Goal: Task Accomplishment & Management: Complete application form

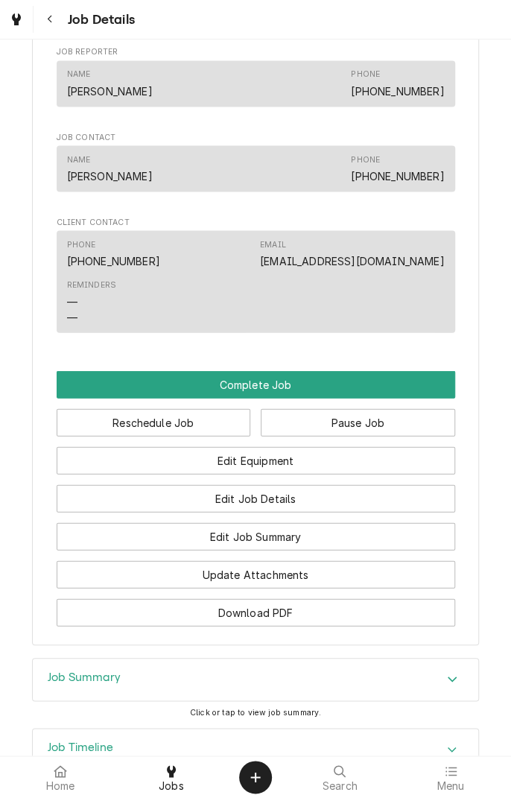
scroll to position [985, 0]
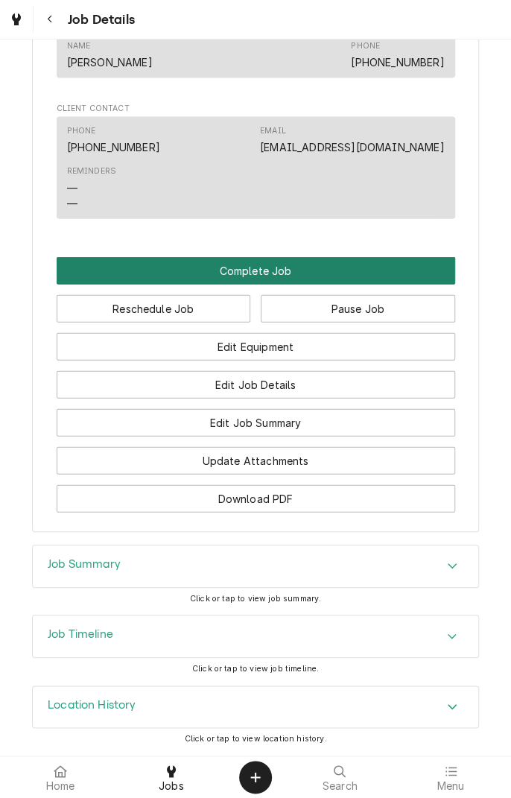
click at [269, 269] on button "Complete Job" at bounding box center [256, 271] width 399 height 28
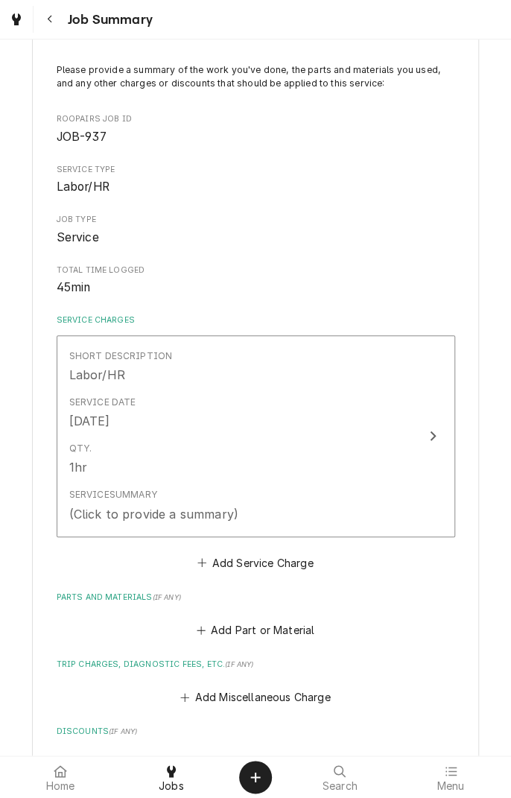
scroll to position [90, 0]
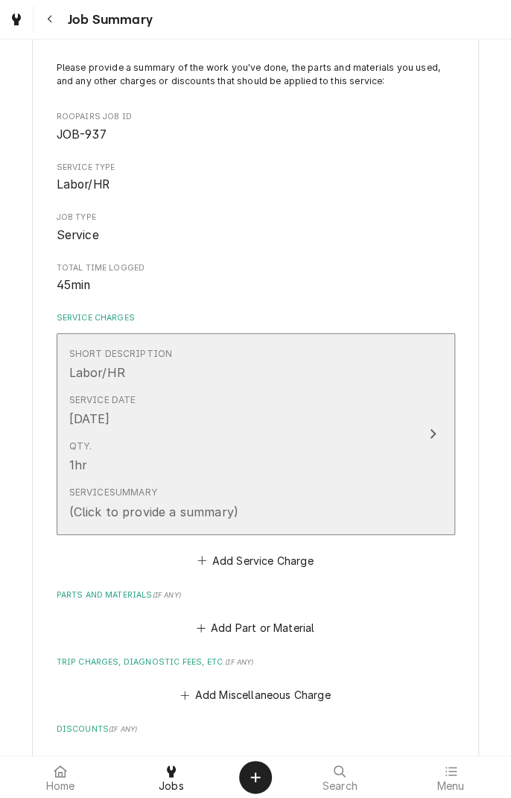
click at [389, 438] on div "Qty. 1hr" at bounding box center [240, 457] width 342 height 46
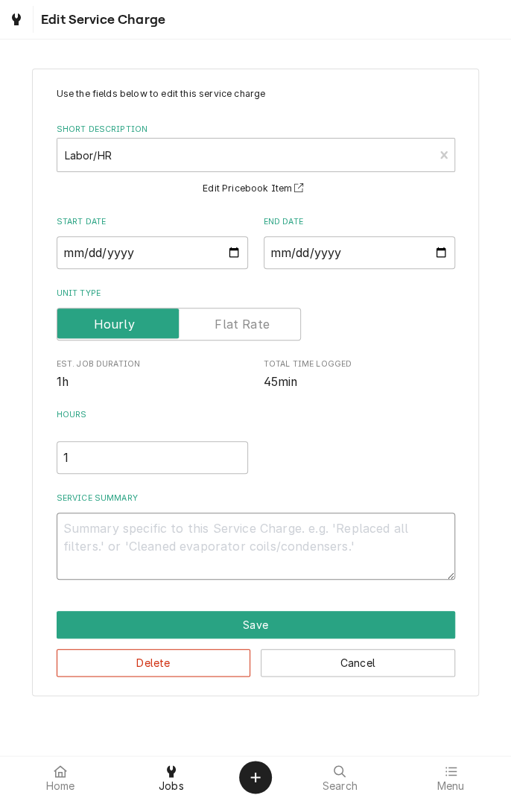
click at [218, 529] on textarea "Service Summary" at bounding box center [256, 545] width 399 height 67
type textarea "x"
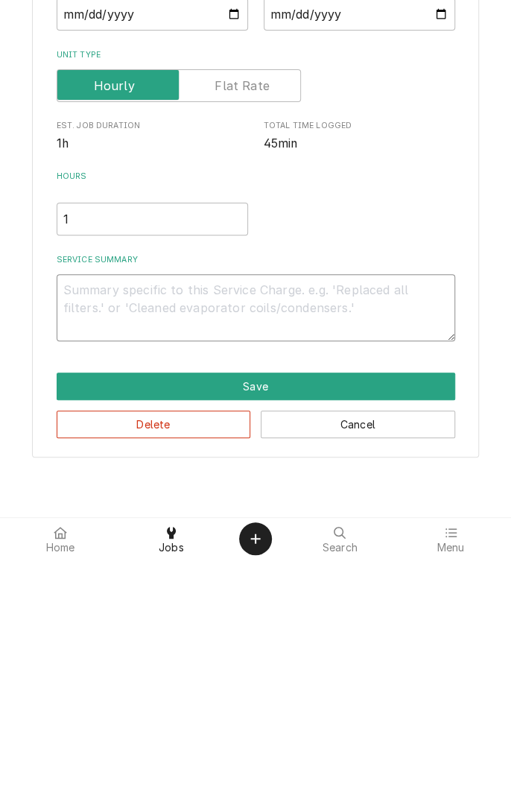
type textarea "D"
type textarea "x"
type textarea "Di"
type textarea "x"
type textarea "Dia"
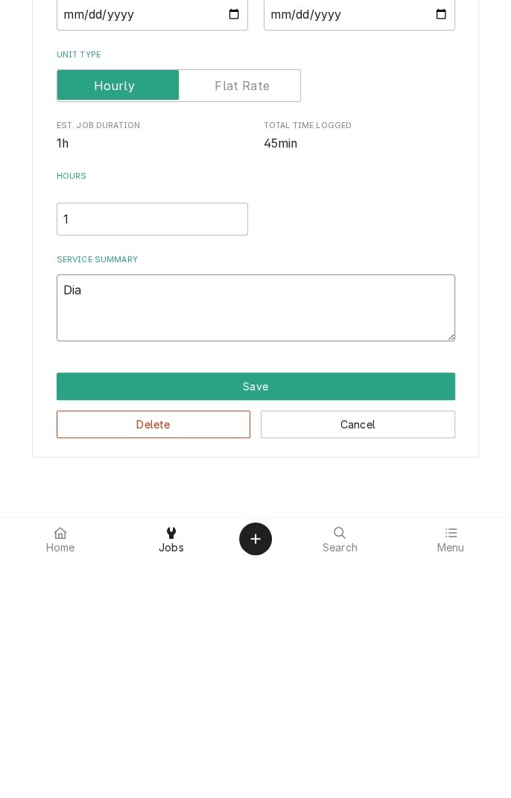
type textarea "x"
type textarea "Diagnosed"
type textarea "x"
type textarea "Diagnosed e"
type textarea "x"
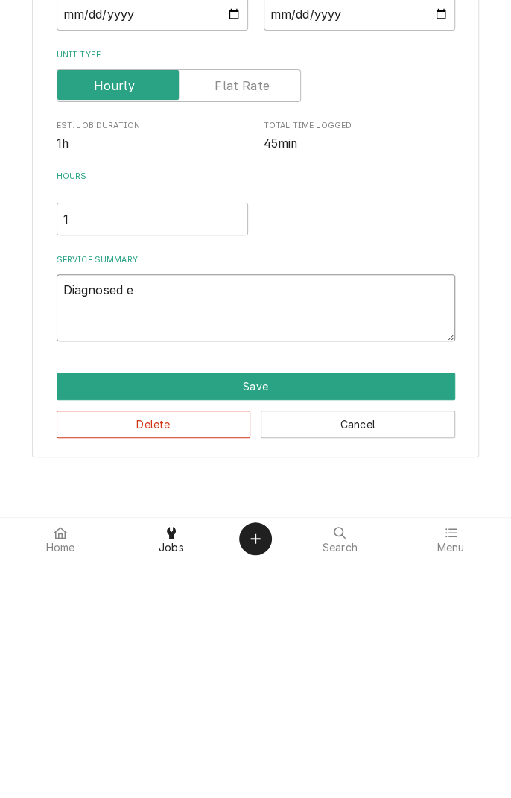
type textarea "Diagnosed ex"
type textarea "x"
type textarea "Diagnosed exh"
type textarea "x"
type textarea "Diagnosed exha"
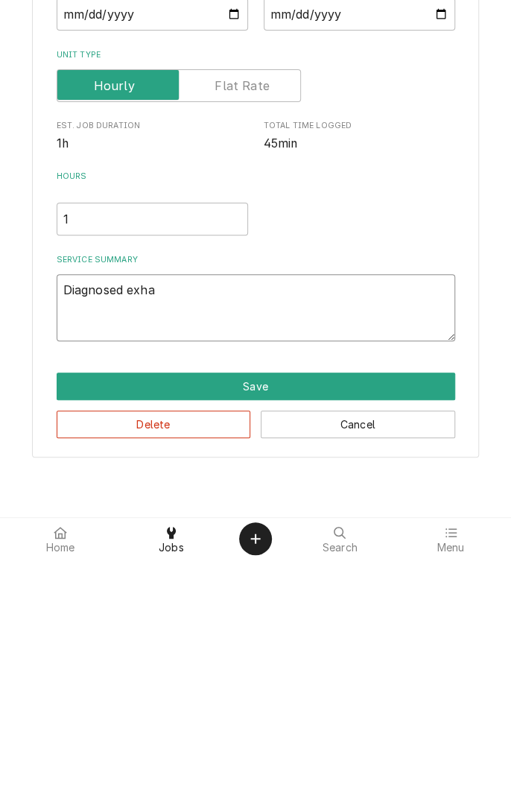
type textarea "x"
type textarea "Diagnosed exhau"
type textarea "x"
type textarea "Diagnosed exhaus"
type textarea "x"
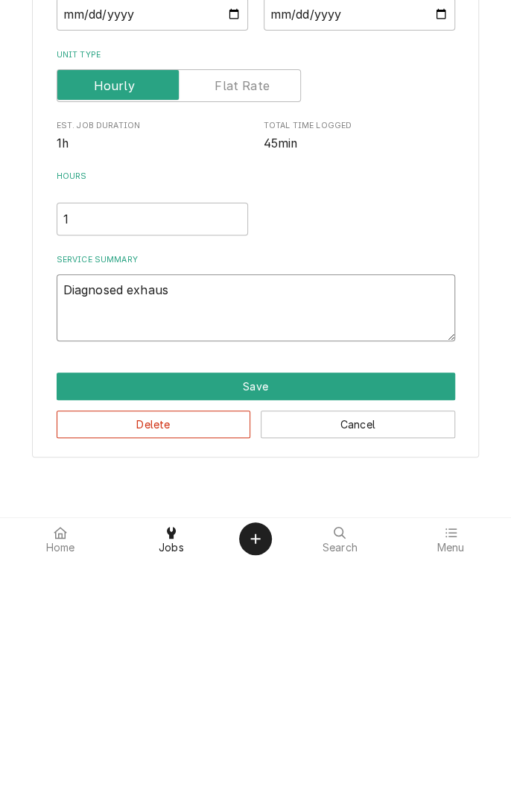
type textarea "Diagnosed exhaust"
type textarea "x"
type textarea "Diagnosed exhaust"
type textarea "x"
type textarea "Diagnosed exhaust fan"
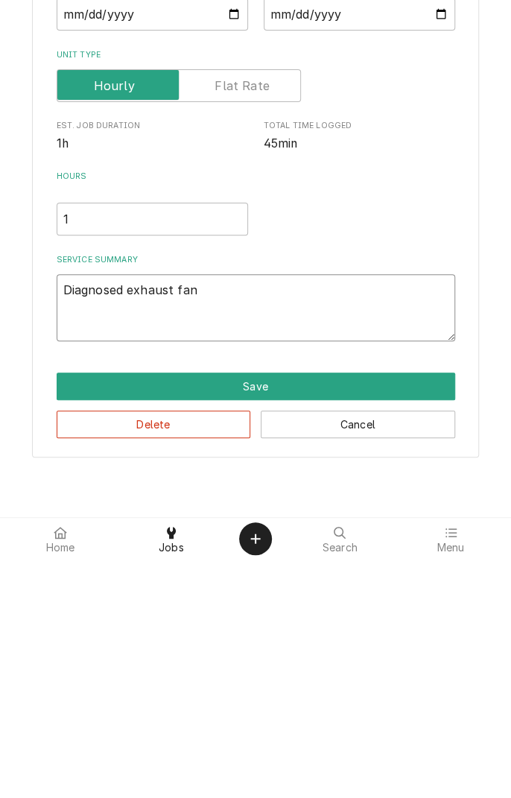
type textarea "x"
type textarea "Diagnosed exhaust fan."
type textarea "x"
type textarea "Diagnosed exhaust fan."
type textarea "x"
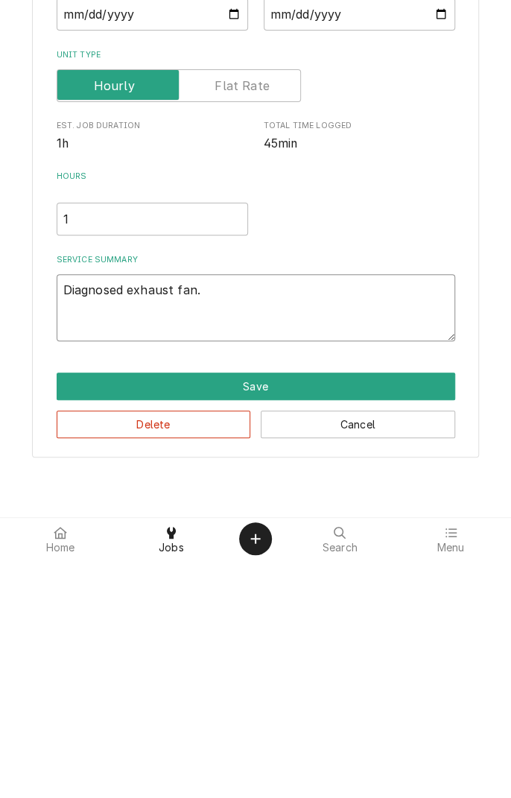
type textarea "Diagnosed exhaust fan. F"
type textarea "x"
type textarea "Diagnosed exhaust fan. Fa"
type textarea "x"
type textarea "Diagnosed exhaust fan. Fan"
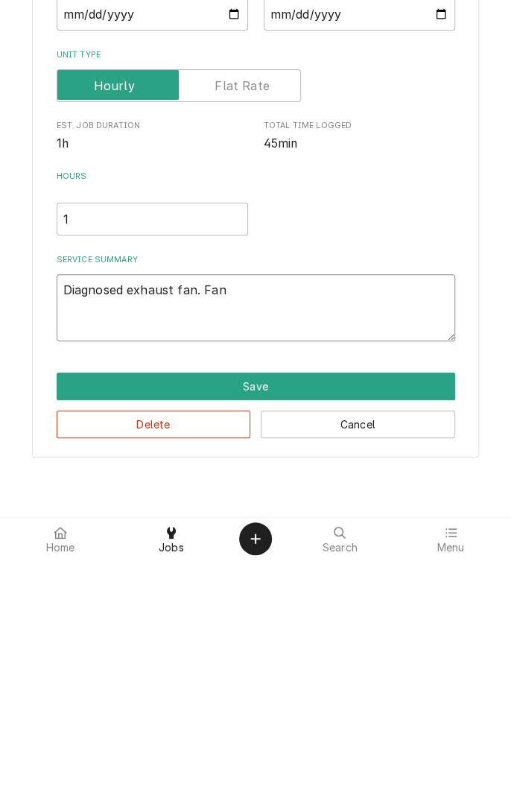
type textarea "x"
type textarea "Diagnosed exhaust fan. Fan"
type textarea "x"
type textarea "Diagnosed exhaust fan. Fan d"
type textarea "x"
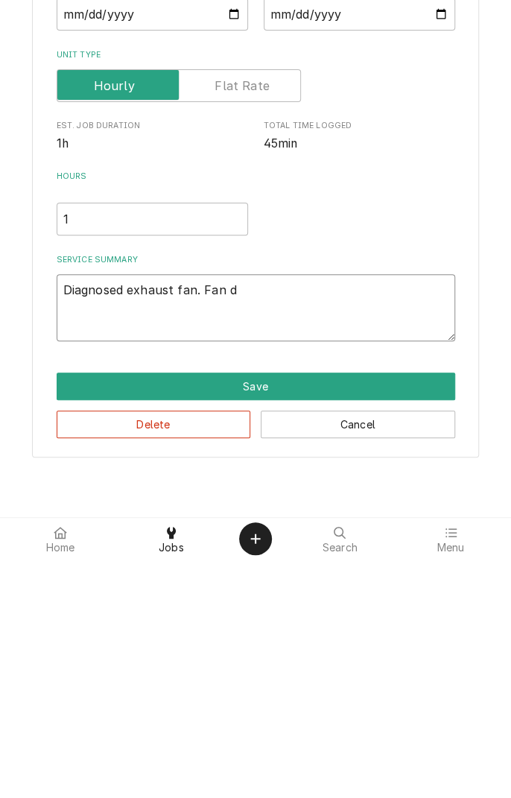
type textarea "Diagnosed exhaust fan. Fan do"
type textarea "x"
type textarea "Diagnosed exhaust fan. Fan doe"
type textarea "x"
type textarea "Diagnosed exhaust fan. Fan does"
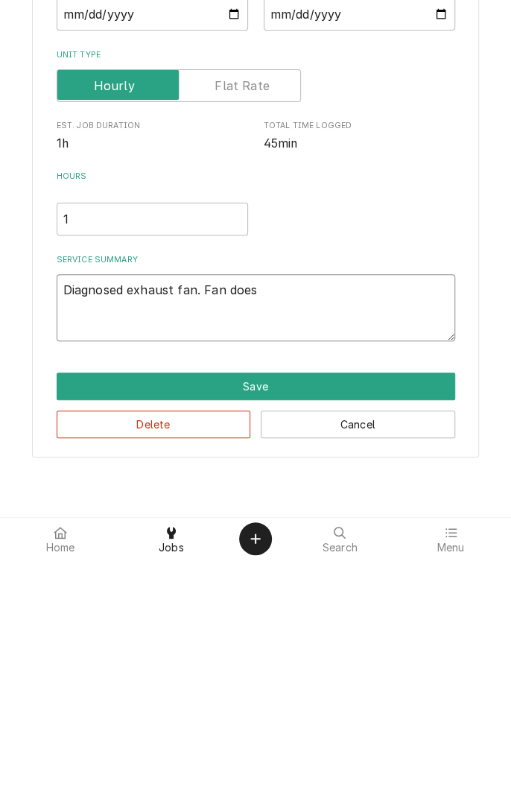
type textarea "x"
type textarea "Diagnosed exhaust fan. Fan does"
type textarea "x"
type textarea "Diagnosed exhaust fan. Fan does n"
type textarea "x"
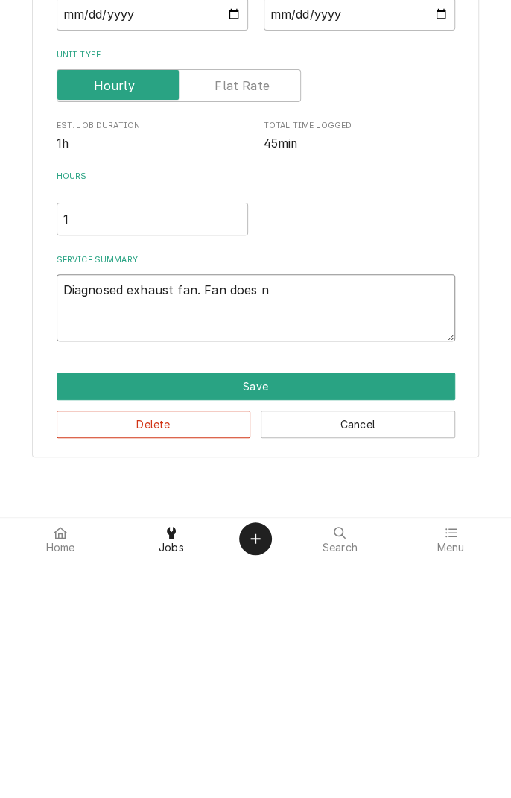
type textarea "Diagnosed exhaust fan. Fan does no"
type textarea "x"
type textarea "Diagnosed exhaust fan. Fan does not"
type textarea "x"
type textarea "Diagnosed exhaust fan. Fan does not"
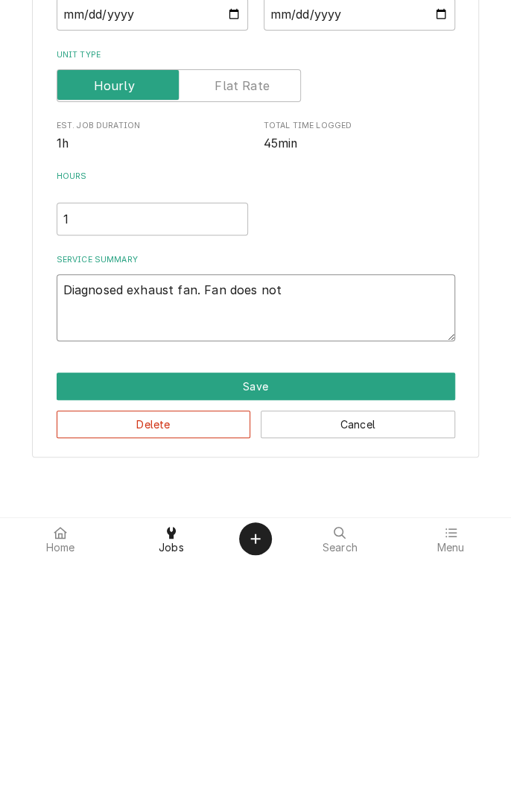
type textarea "x"
type textarea "Diagnosed exhaust fan. Fan does not h"
type textarea "x"
type textarea "Diagnosed exhaust fan. Fan does not ha"
type textarea "x"
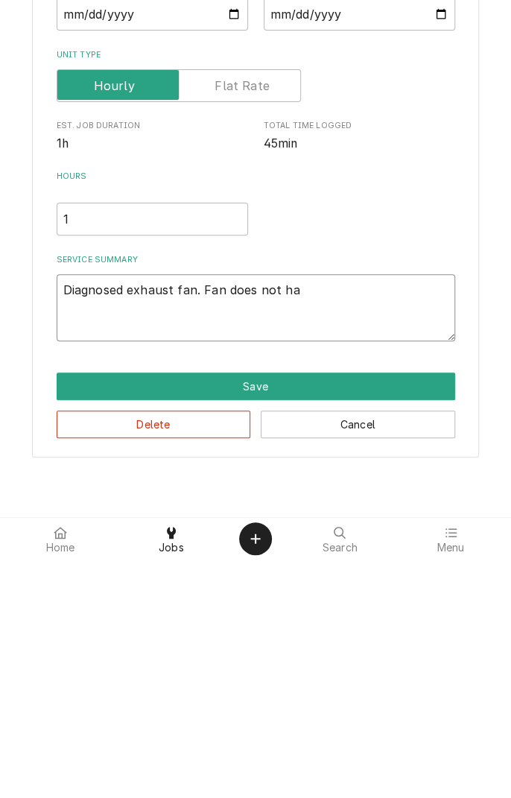
type textarea "Diagnosed exhaust fan. Fan does not hav"
type textarea "x"
type textarea "Diagnosed exhaust fan. Fan does not have"
type textarea "x"
type textarea "Diagnosed exhaust fan. Fan does not have"
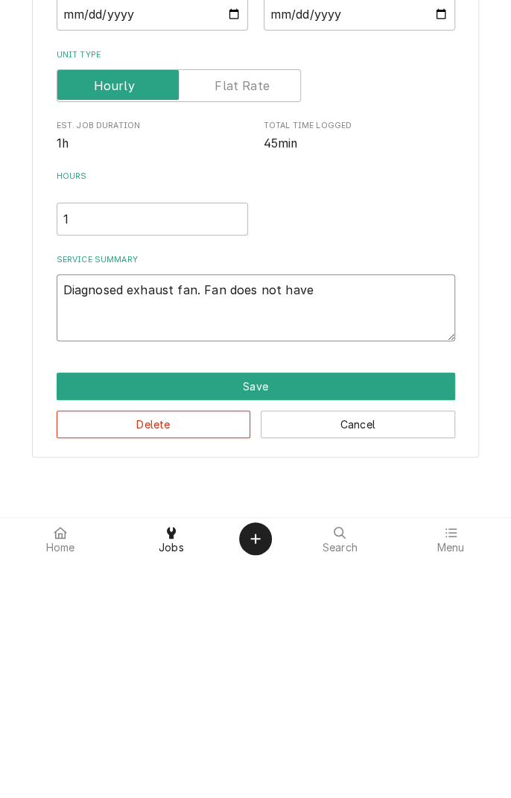
type textarea "x"
type textarea "Diagnosed exhaust fan. Fan does not have p"
type textarea "x"
type textarea "Diagnosed exhaust fan. Fan does not have po"
type textarea "x"
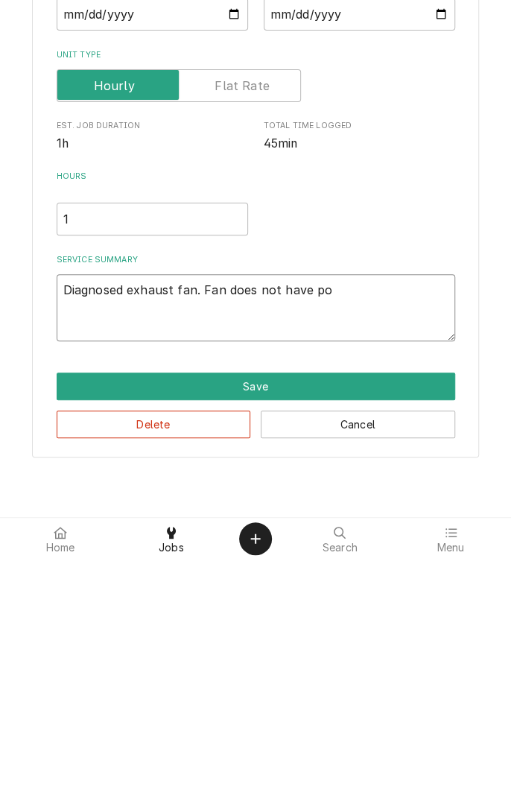
type textarea "Diagnosed exhaust fan. Fan does not have pow"
type textarea "x"
type textarea "Diagnosed exhaust fan. Fan does not have [PERSON_NAME]"
type textarea "x"
type textarea "Diagnosed exhaust fan. Fan does not have power"
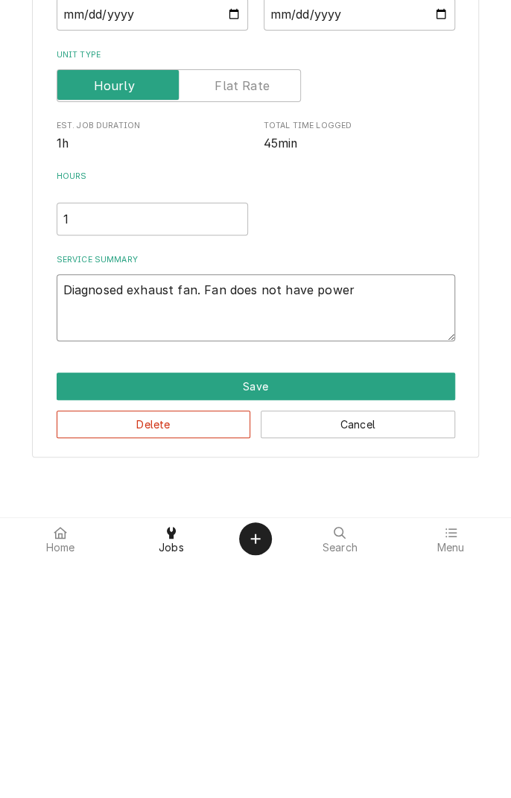
type textarea "x"
type textarea "Diagnosed exhaust fan. Fan does not have power."
type textarea "x"
type textarea "Diagnosed exhaust fan. Fan does not have power."
type textarea "x"
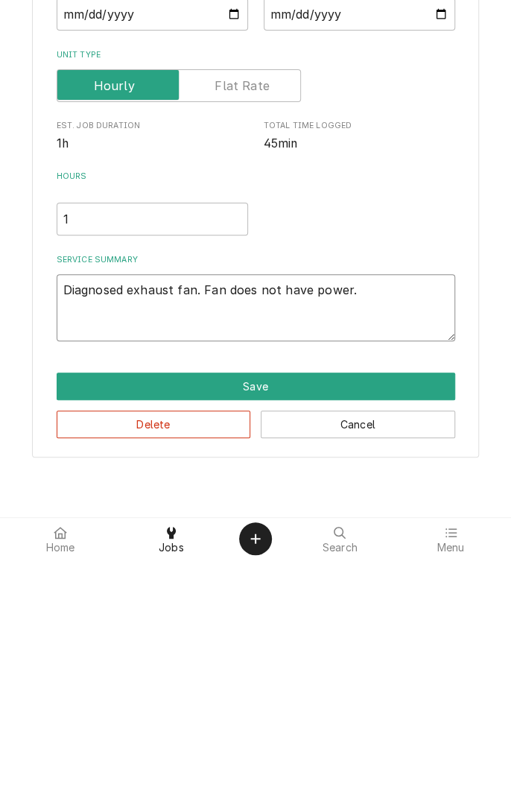
type textarea "Diagnosed exhaust fan. Fan does not have power. C"
type textarea "x"
type textarea "Diagnosed exhaust fan. Fan does not have power. Cl"
type textarea "x"
type textarea "Diagnosed exhaust fan. Fan does not have power. Client"
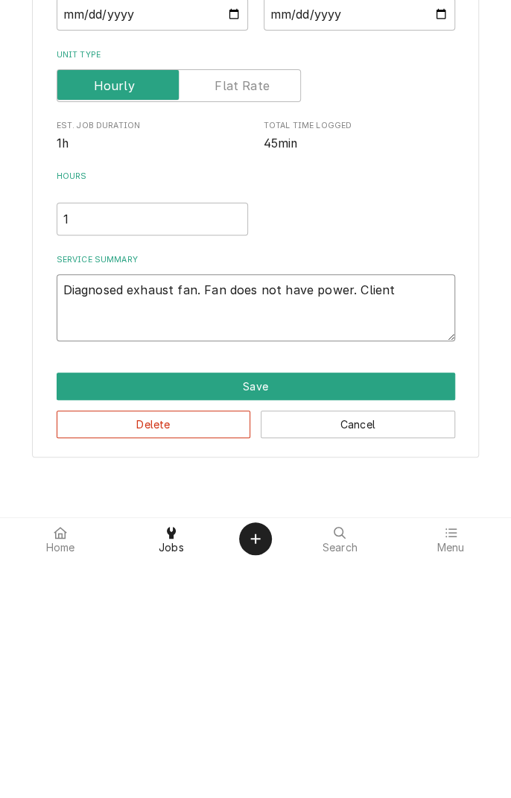
type textarea "x"
type textarea "Diagnosed exhaust fan. Fan does not have power. Client c"
type textarea "x"
type textarea "Diagnosed exhaust fan. Fan does not have power. Client co"
type textarea "x"
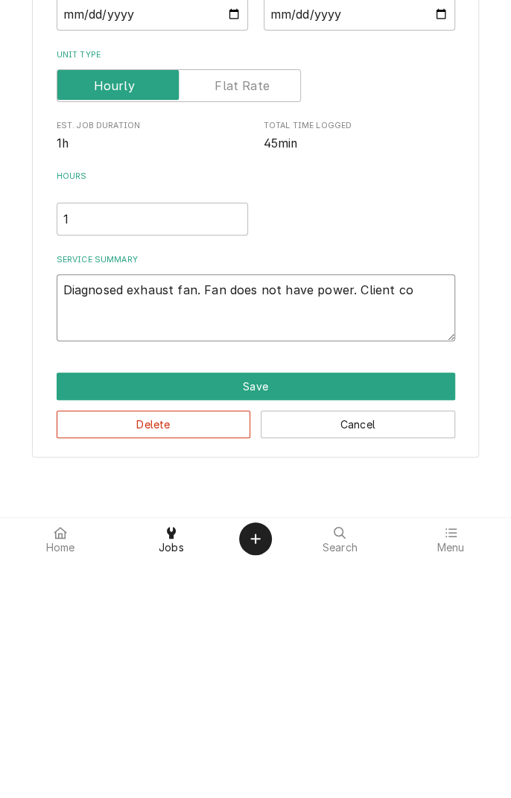
type textarea "Diagnosed exhaust fan. Fan does not have power. Client con"
type textarea "x"
type textarea "Diagnosed exhaust fan. Fan does not have power. Client cont"
type textarea "x"
type textarea "Diagnosed exhaust fan. Fan does not have power. Client conta"
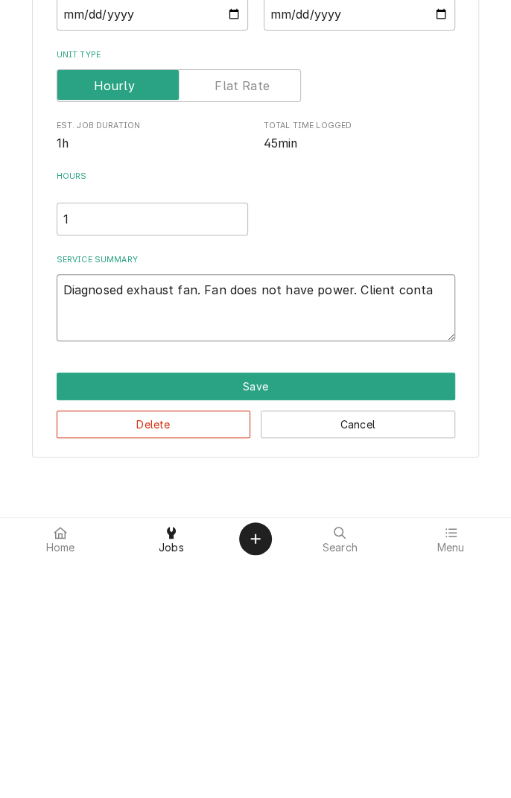
type textarea "x"
type textarea "Diagnosed exhaust fan. Fan does not have power. Client contac"
type textarea "x"
type textarea "Diagnosed exhaust fan. Fan does not have power. Client contact"
type textarea "x"
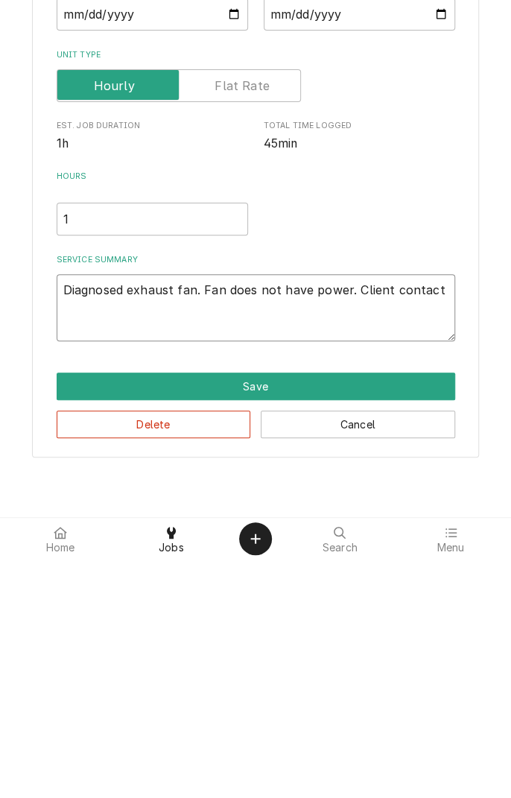
type textarea "Diagnosed exhaust fan. Fan does not have power. Client contacti"
type textarea "x"
type textarea "Diagnosed exhaust fan. Fan does not have power. Client contactin"
type textarea "x"
type textarea "Diagnosed exhaust fan. Fan does not have power. Client contacting"
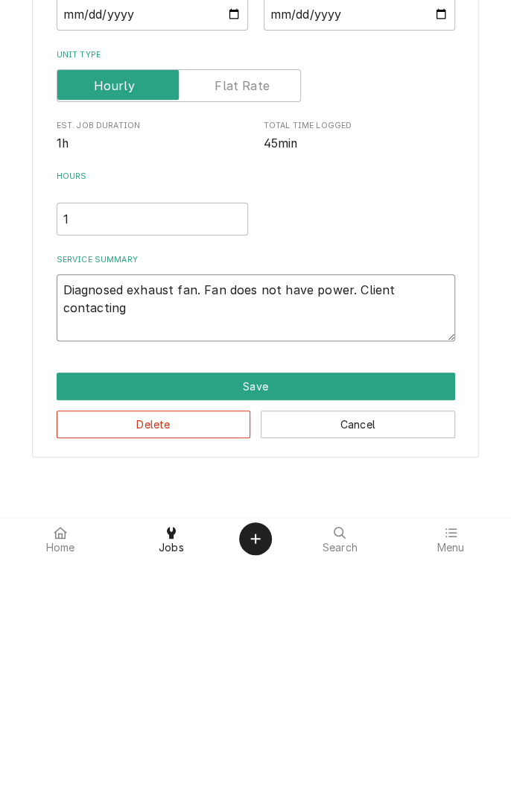
type textarea "x"
type textarea "Diagnosed exhaust fan. Fan does not have power. Client contacting"
type textarea "x"
type textarea "Diagnosed exhaust fan. Fan does not have power. Client contacting e"
type textarea "x"
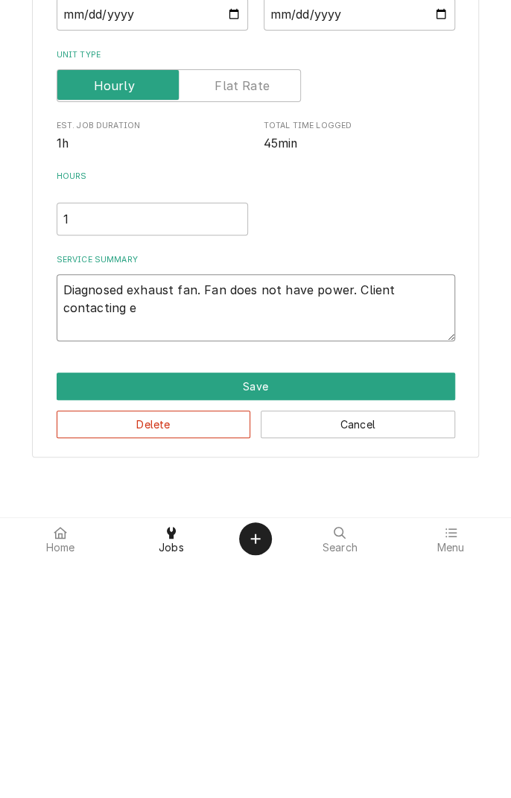
type textarea "Diagnosed exhaust fan. Fan does not have power. Client contacting el"
type textarea "x"
type textarea "Diagnosed exhaust fan. Fan does not have power. Client contacting ele"
type textarea "x"
type textarea "Diagnosed exhaust fan. Fan does not have power. Client contacting elec"
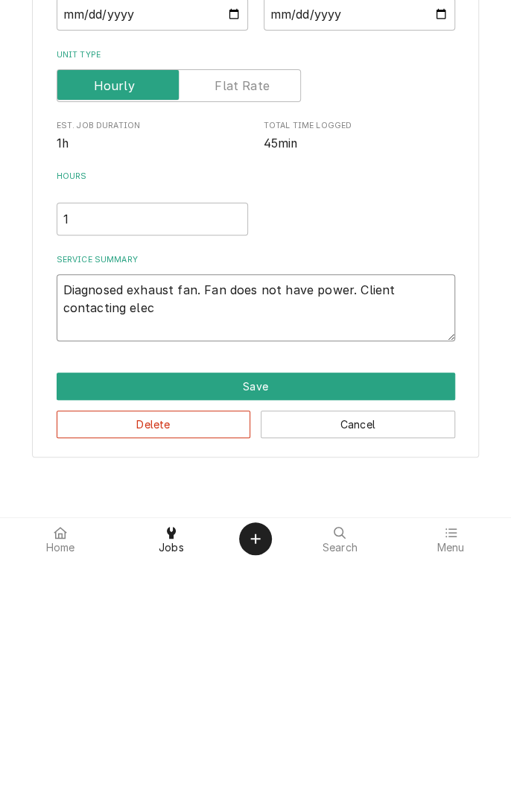
type textarea "x"
type textarea "Diagnosed exhaust fan. Fan does not have power. Client contacting elect"
type textarea "x"
type textarea "Diagnosed exhaust fan. Fan does not have power. Client contacting electr"
type textarea "x"
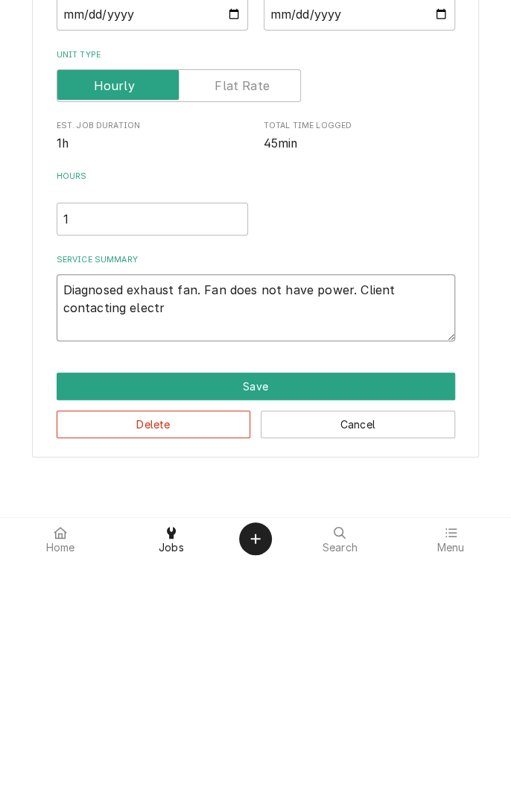
type textarea "Diagnosed exhaust fan. Fan does not have power. Client contacting electrician"
type textarea "x"
type textarea "Diagnosed exhaust fan. Fan does not have power. Client contacting electrician t"
type textarea "x"
type textarea "Diagnosed exhaust fan. Fan does not have power. Client contacting electrician to"
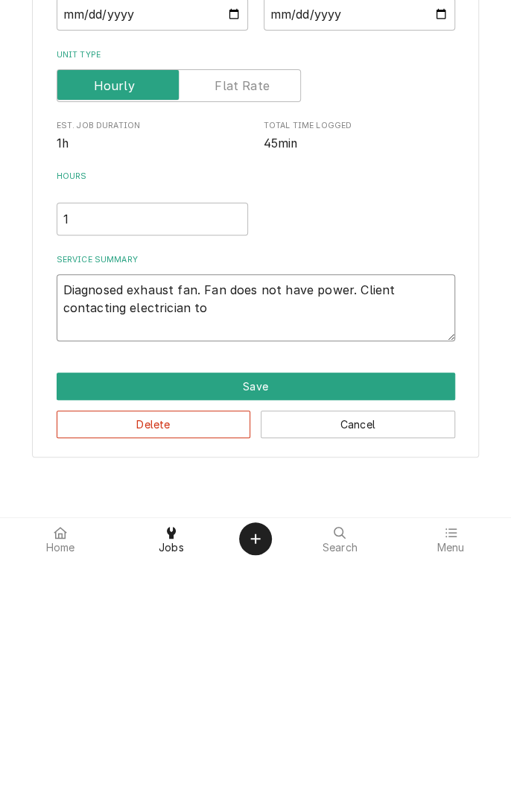
type textarea "x"
type textarea "Diagnosed exhaust fan. Fan does not have power. Client contacting electrician to"
type textarea "x"
type textarea "Diagnosed exhaust fan. Fan does not have power. Client contacting electrician t…"
type textarea "x"
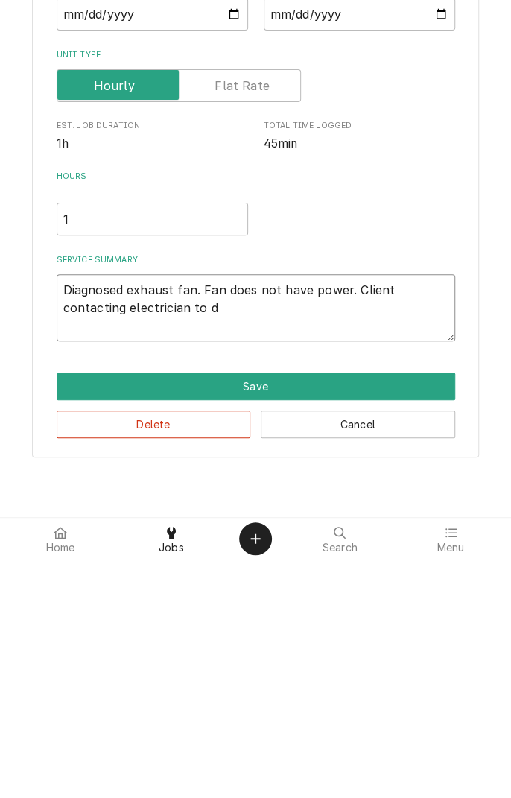
type textarea "Diagnosed exhaust fan. Fan does not have power. Client contacting electrician t…"
type textarea "x"
type textarea "Diagnosed exhaust fan. Fan does not have power. Client contacting electrician t…"
type textarea "x"
type textarea "Diagnosed exhaust fan. Fan does not have power. Client contacting electrician t…"
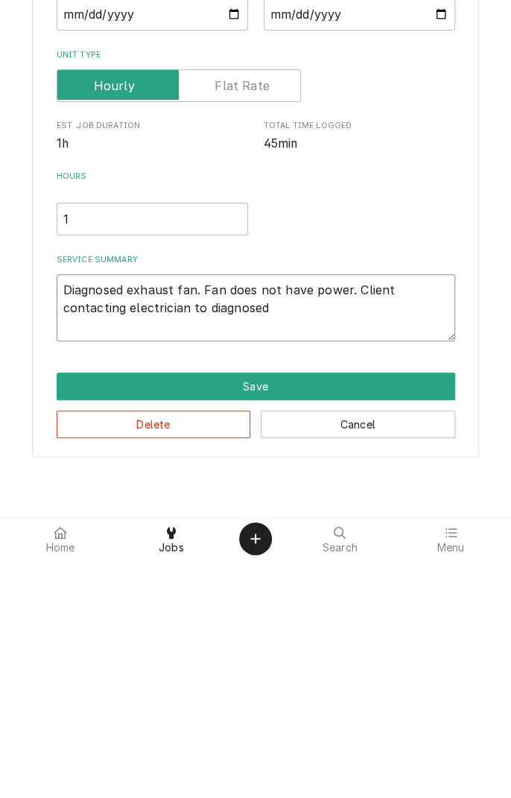
type textarea "x"
type textarea "Diagnosed exhaust fan. Fan does not have power. Client contacting electrician t…"
type textarea "x"
type textarea "Diagnosed exhaust fan. Fan does not have power. Client contacting electrician t…"
type textarea "x"
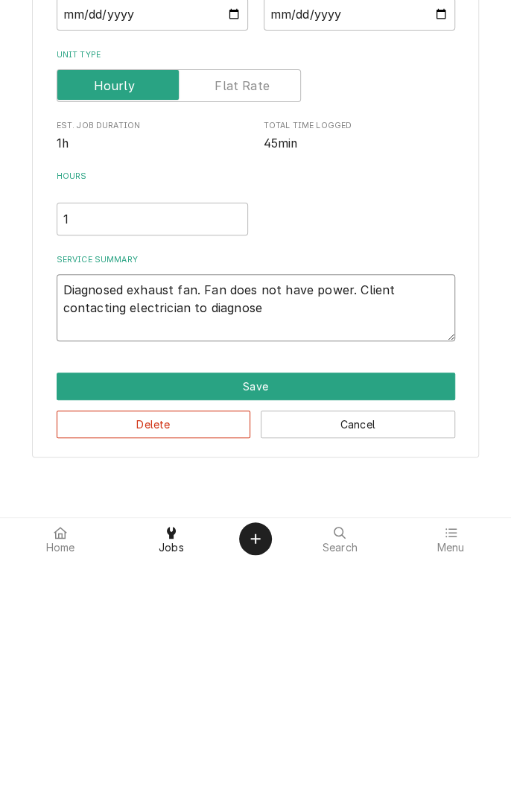
type textarea "Diagnosed exhaust fan. Fan does not have power. Client contacting electrician t…"
type textarea "x"
type textarea "Diagnosed exhaust fan. Fan does not have power. Client contacting electrician t…"
type textarea "x"
type textarea "Diagnosed exhaust fan. Fan does not have power. Client contacting electrician t…"
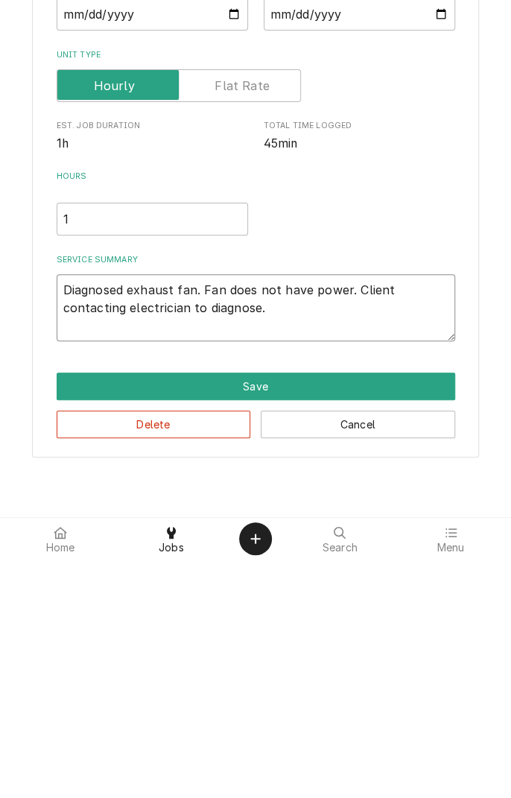
type textarea "x"
type textarea "Diagnosed exhaust fan. Fan does not have power. Client contacting electrician t…"
type textarea "x"
type textarea "Diagnosed exhaust fan. Fan does not have power. Client contacting electrician t…"
type textarea "x"
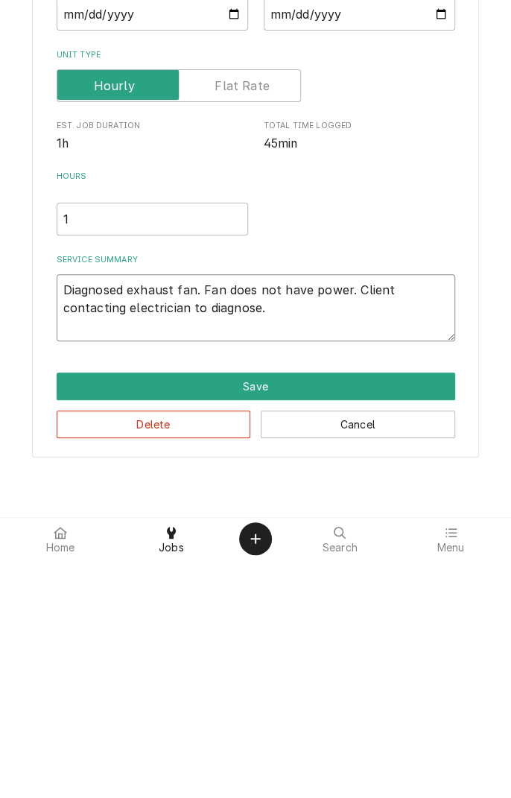
type textarea "Diagnosed exhaust fan. Fan does not have power. Client contacting electrician t…"
type textarea "x"
type textarea "Diagnosed exhaust fan. Fan does not have power. Client contacting electrician t…"
type textarea "x"
type textarea "Diagnosed exhaust fan. Fan does not have power. Client contacting electrician t…"
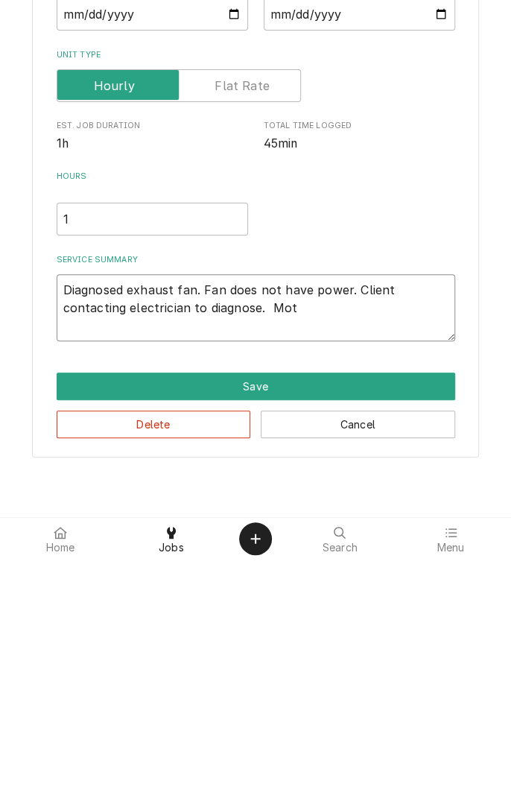
type textarea "x"
type textarea "Diagnosed exhaust fan. Fan does not have power. Client contacting electrician t…"
type textarea "x"
type textarea "Diagnosed exhaust fan. Fan does not have power. Client contacting electrician t…"
type textarea "x"
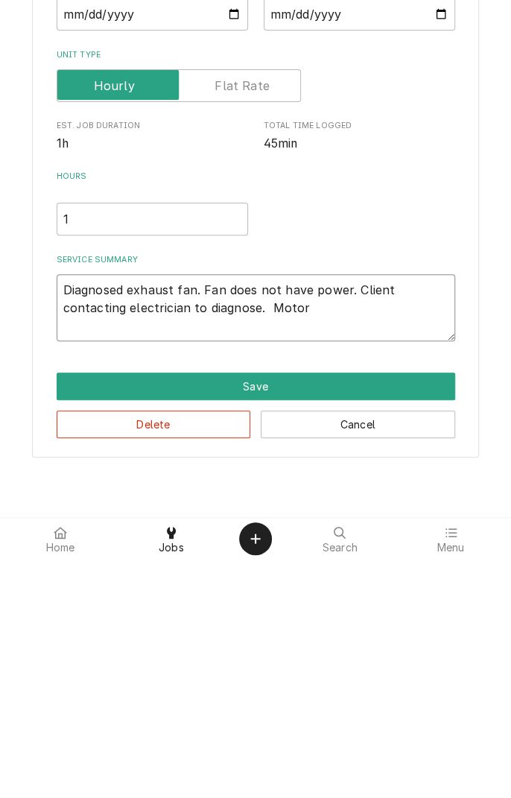
type textarea "Diagnosed exhaust fan. Fan does not have power. Client contacting electrician t…"
type textarea "x"
type textarea "Diagnosed exhaust fan. Fan does not have power. Client contacting electrician t…"
type textarea "x"
type textarea "Diagnosed exhaust fan. Fan does not have power. Client contacting electrician t…"
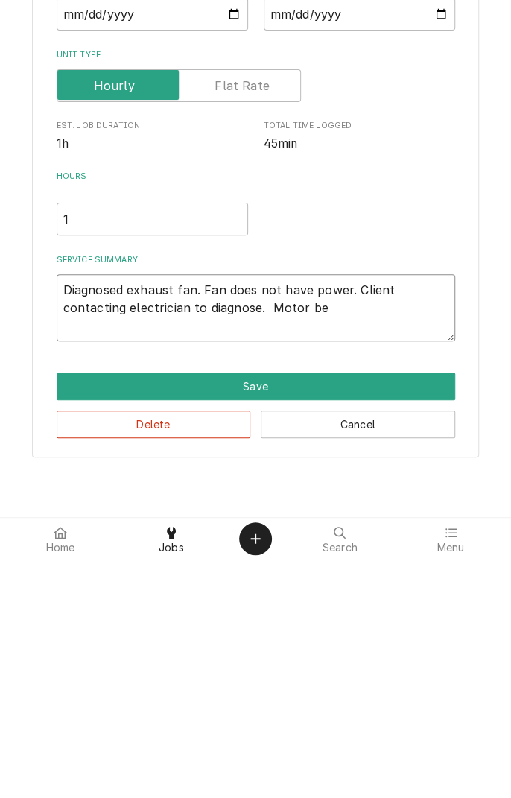
type textarea "x"
type textarea "Diagnosed exhaust fan. Fan does not have power. Client contacting electrician t…"
type textarea "x"
type textarea "Diagnosed exhaust fan. Fan does not have power. Client contacting electrician t…"
type textarea "x"
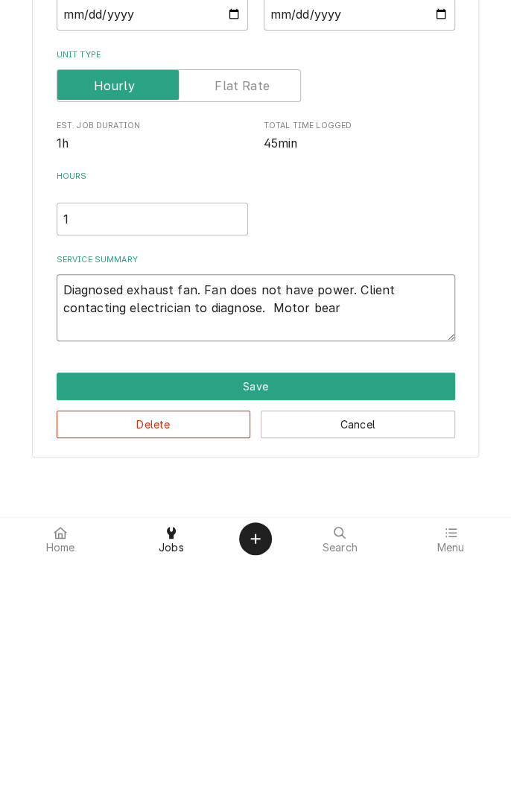
type textarea "Diagnosed exhaust fan. Fan does not have power. Client contacting electrician t…"
type textarea "x"
type textarea "Diagnosed exhaust fan. Fan does not have power. Client contacting electrician t…"
type textarea "x"
type textarea "Diagnosed exhaust fan. Fan does not have power. Client contacting electrician t…"
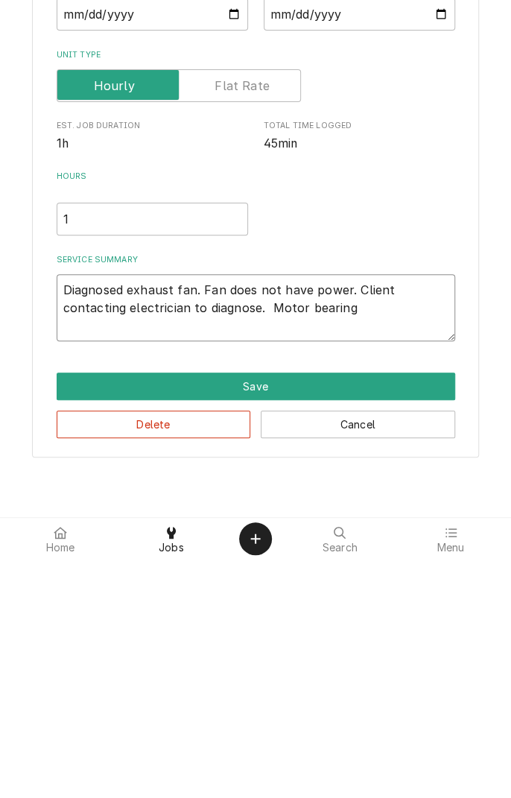
type textarea "x"
type textarea "Diagnosed exhaust fan. Fan does not have power. Client contacting electrician t…"
type textarea "x"
type textarea "Diagnosed exhaust fan. Fan does not have power. Client contacting electrician t…"
type textarea "x"
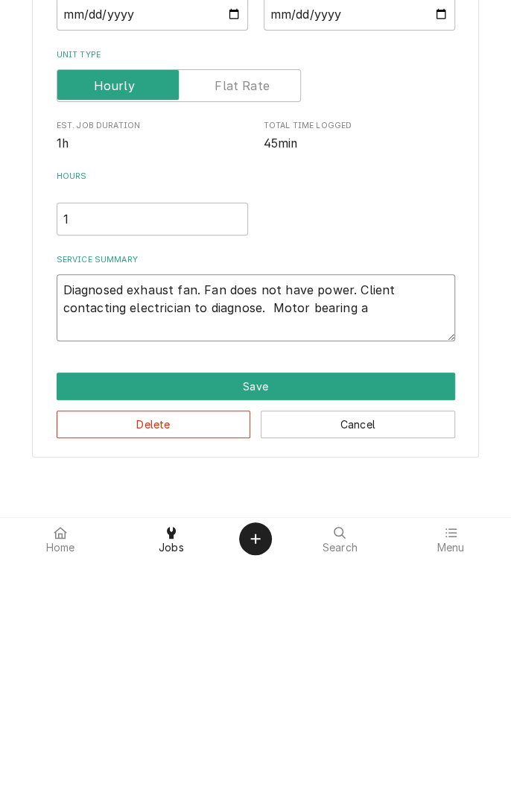
type textarea "Diagnosed exhaust fan. Fan does not have power. Client contacting electrician t…"
type textarea "x"
type textarea "Diagnosed exhaust fan. Fan does not have power. Client contacting electrician t…"
type textarea "x"
type textarea "Diagnosed exhaust fan. Fan does not have power. Client contacting electrician t…"
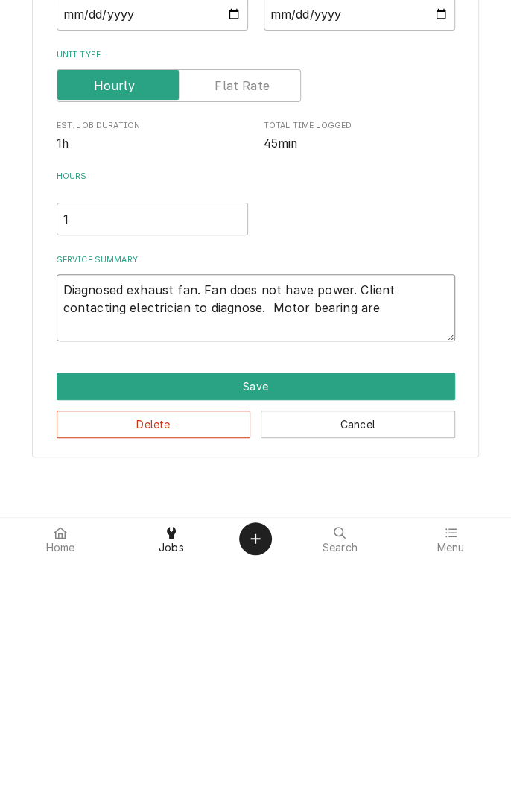
type textarea "x"
type textarea "Diagnosed exhaust fan. Fan does not have power. Client contacting electrician t…"
type textarea "x"
type textarea "Diagnosed exhaust fan. Fan does not have power. Client contacting electrician t…"
type textarea "x"
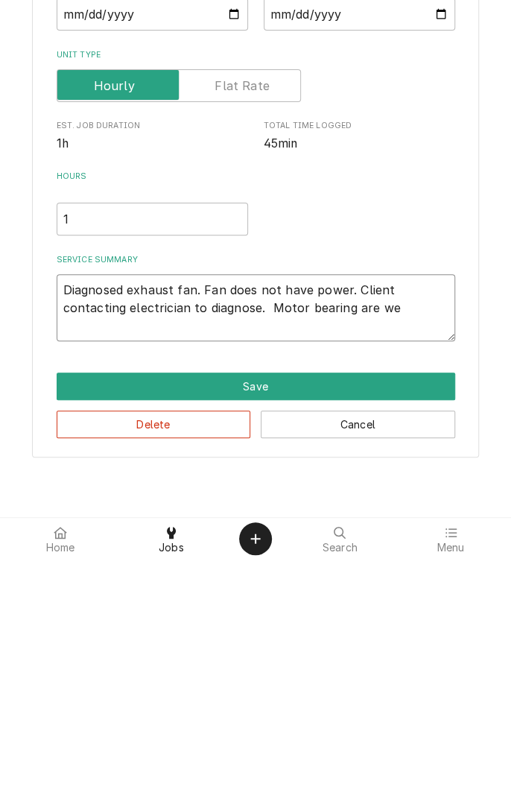
type textarea "Diagnosed exhaust fan. Fan does not have power. Client contacting electrician t…"
type textarea "x"
type textarea "Diagnosed exhaust fan. Fan does not have power. Client contacting electrician t…"
type textarea "x"
type textarea "Diagnosed exhaust fan. Fan does not have power. Client contacting electrician t…"
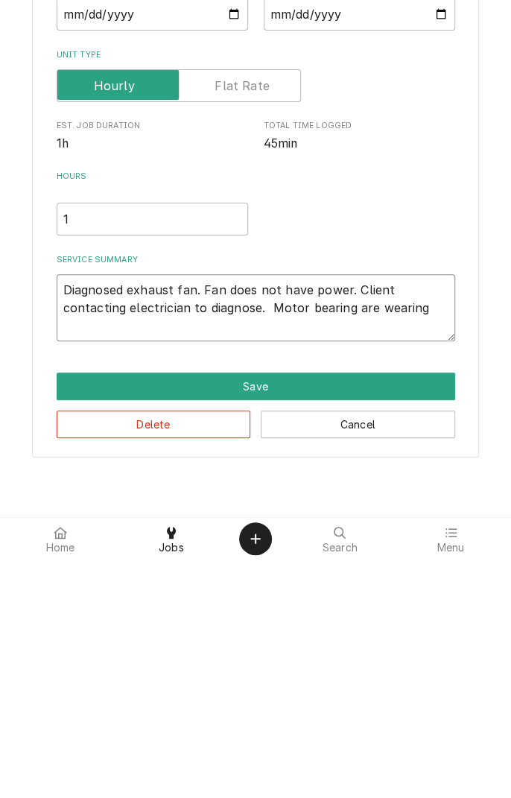
type textarea "x"
type textarea "Diagnosed exhaust fan. Fan does not have power. Client contacting electrician t…"
type textarea "x"
type textarea "Diagnosed exhaust fan. Fan does not have power. Client contacting electrician t…"
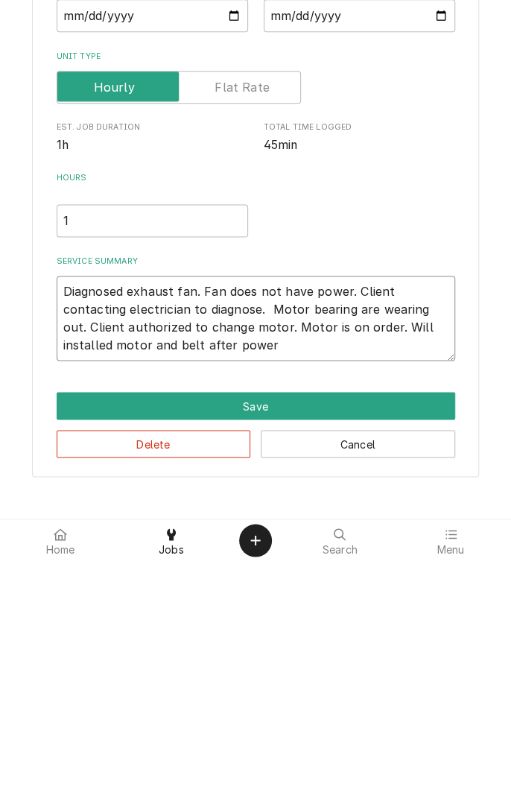
click at [262, 588] on textarea "Diagnosed exhaust fan. Fan does not have power. Client contacting electrician t…" at bounding box center [256, 554] width 399 height 85
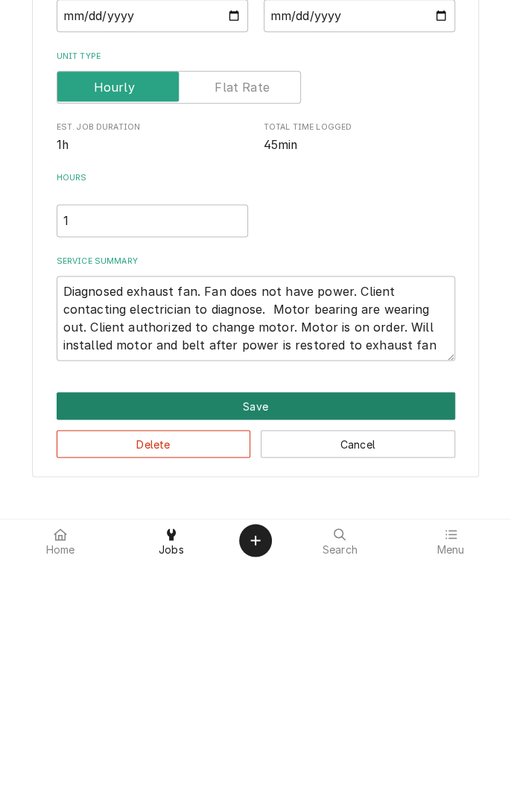
click at [254, 650] on button "Save" at bounding box center [256, 643] width 399 height 28
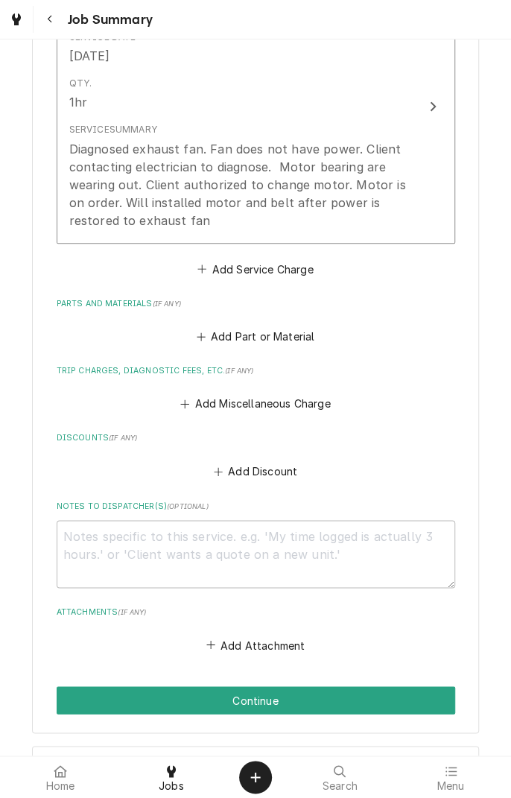
scroll to position [455, 0]
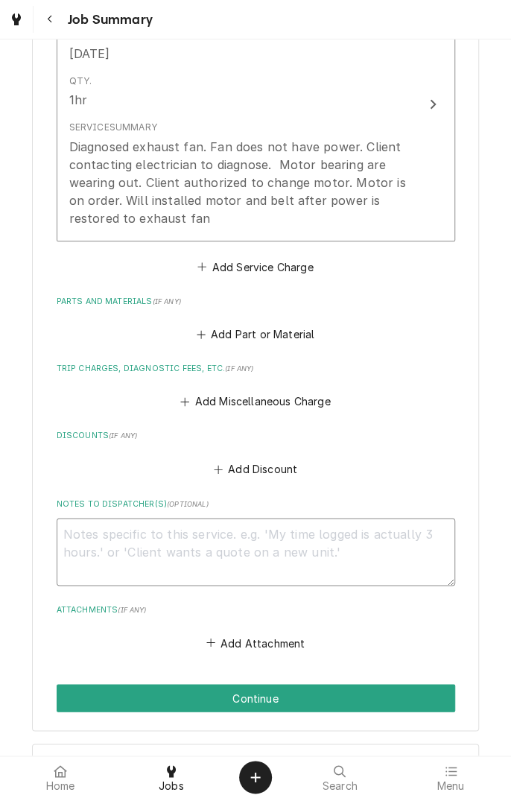
click at [261, 535] on textarea "Notes to Dispatcher(s) ( optional )" at bounding box center [256, 551] width 399 height 67
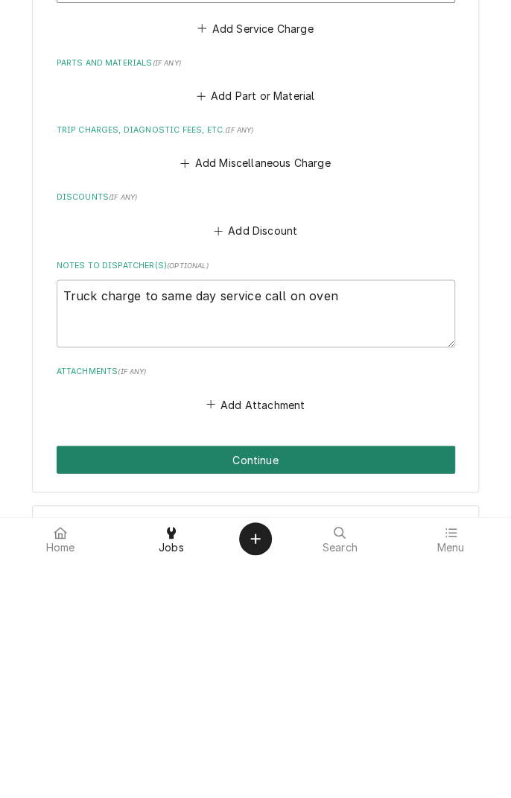
click at [306, 695] on button "Continue" at bounding box center [256, 698] width 399 height 28
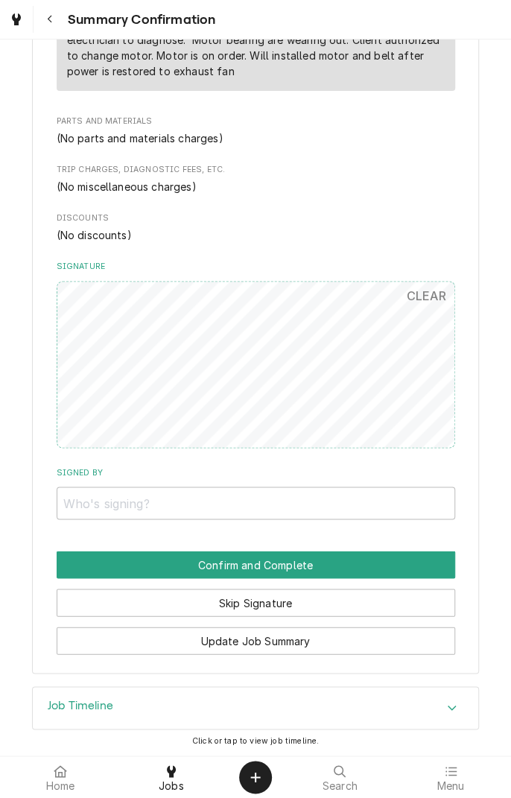
scroll to position [506, 0]
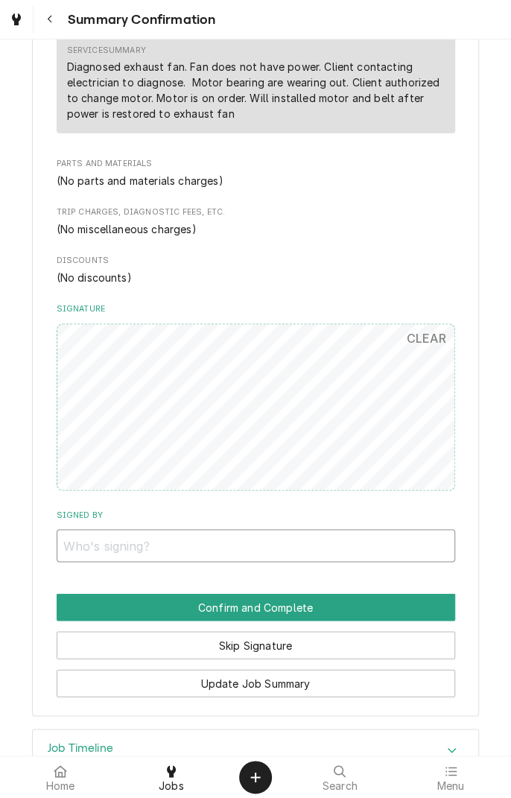
click at [90, 545] on input "Signed By" at bounding box center [256, 545] width 399 height 33
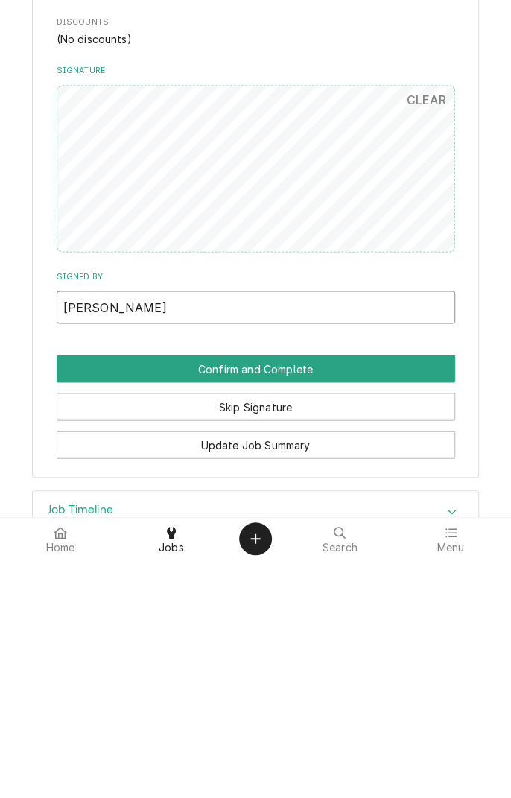
type input "John Johnson"
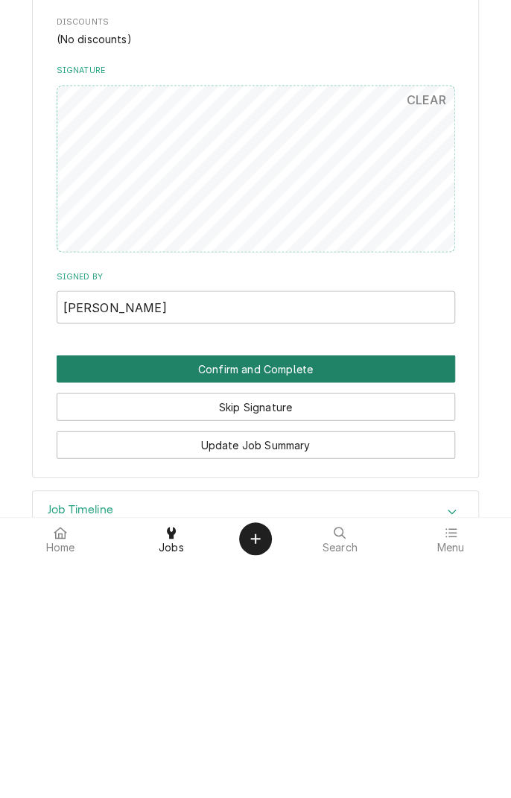
click at [226, 606] on button "Confirm and Complete" at bounding box center [256, 607] width 399 height 28
